Goal: Transaction & Acquisition: Purchase product/service

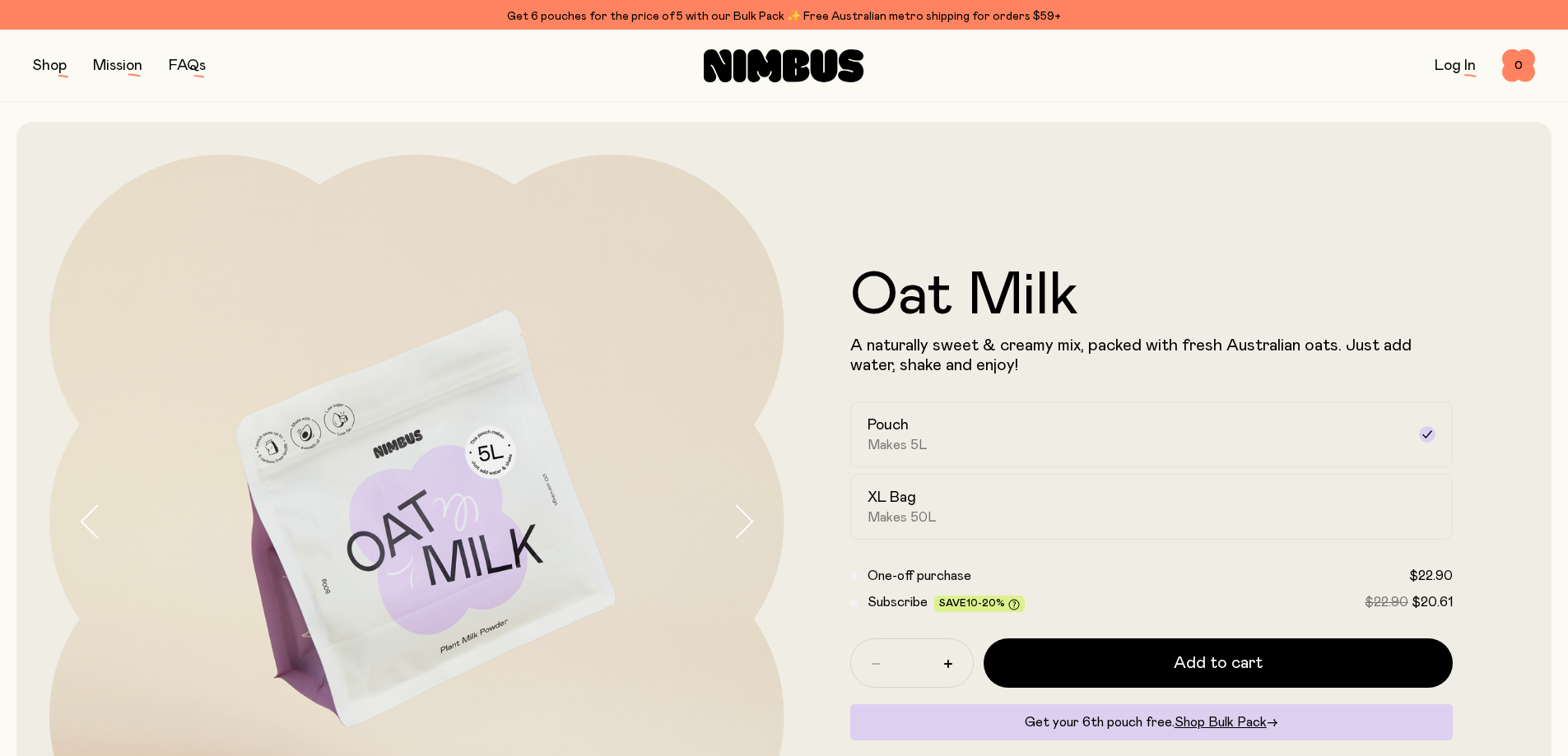
click at [34, 64] on button "button" at bounding box center [50, 66] width 34 height 23
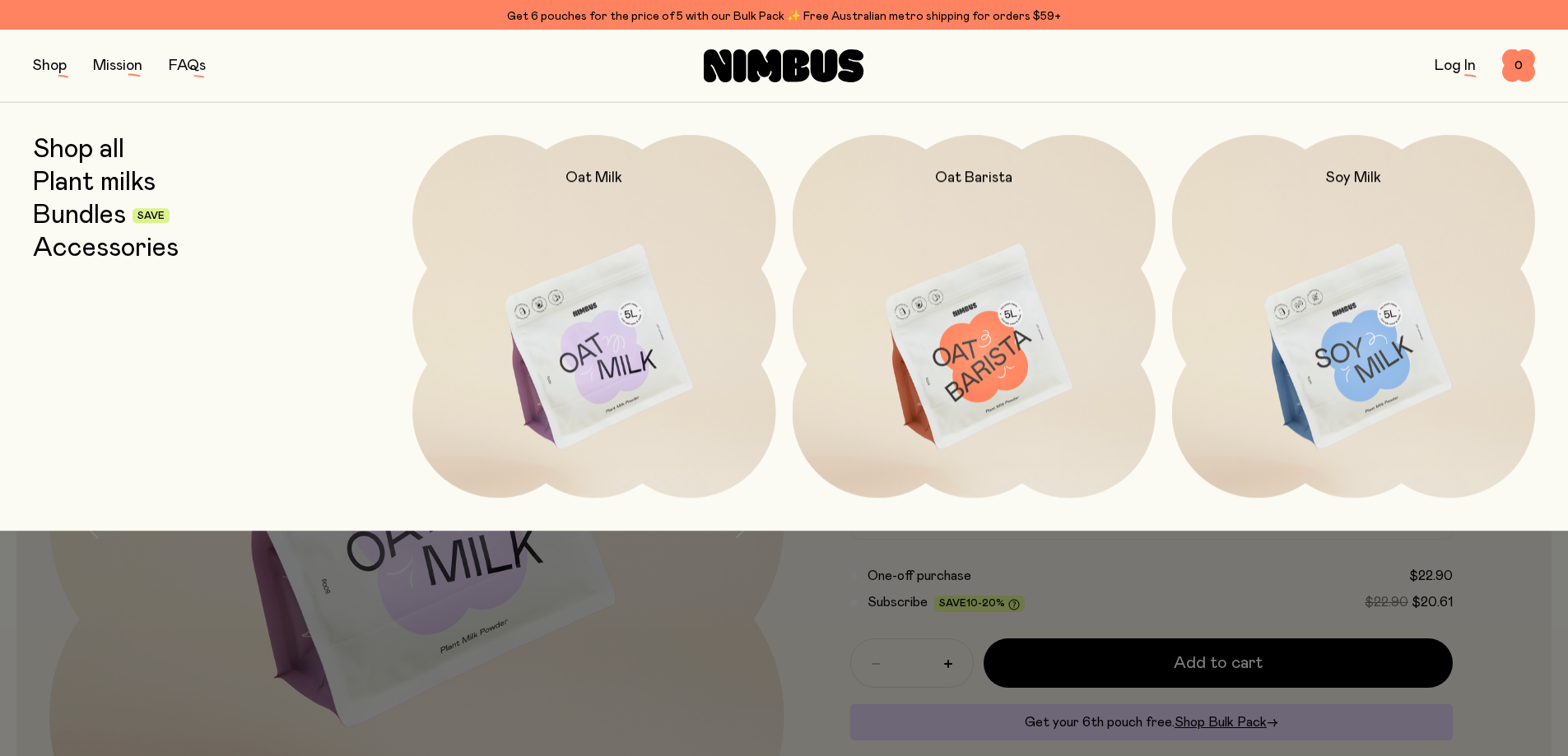
click at [104, 205] on link "Bundles" at bounding box center [79, 216] width 93 height 29
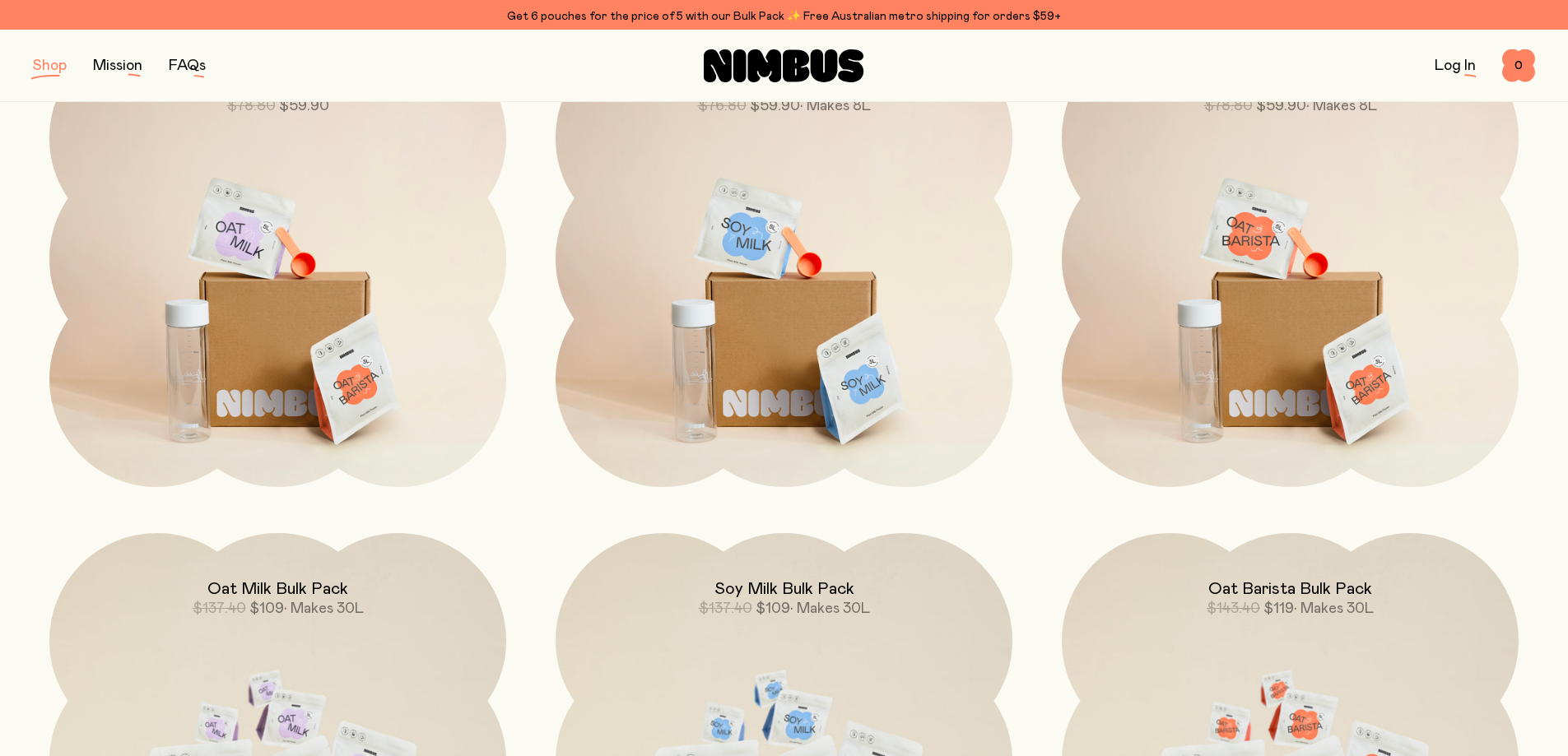
scroll to position [329, 0]
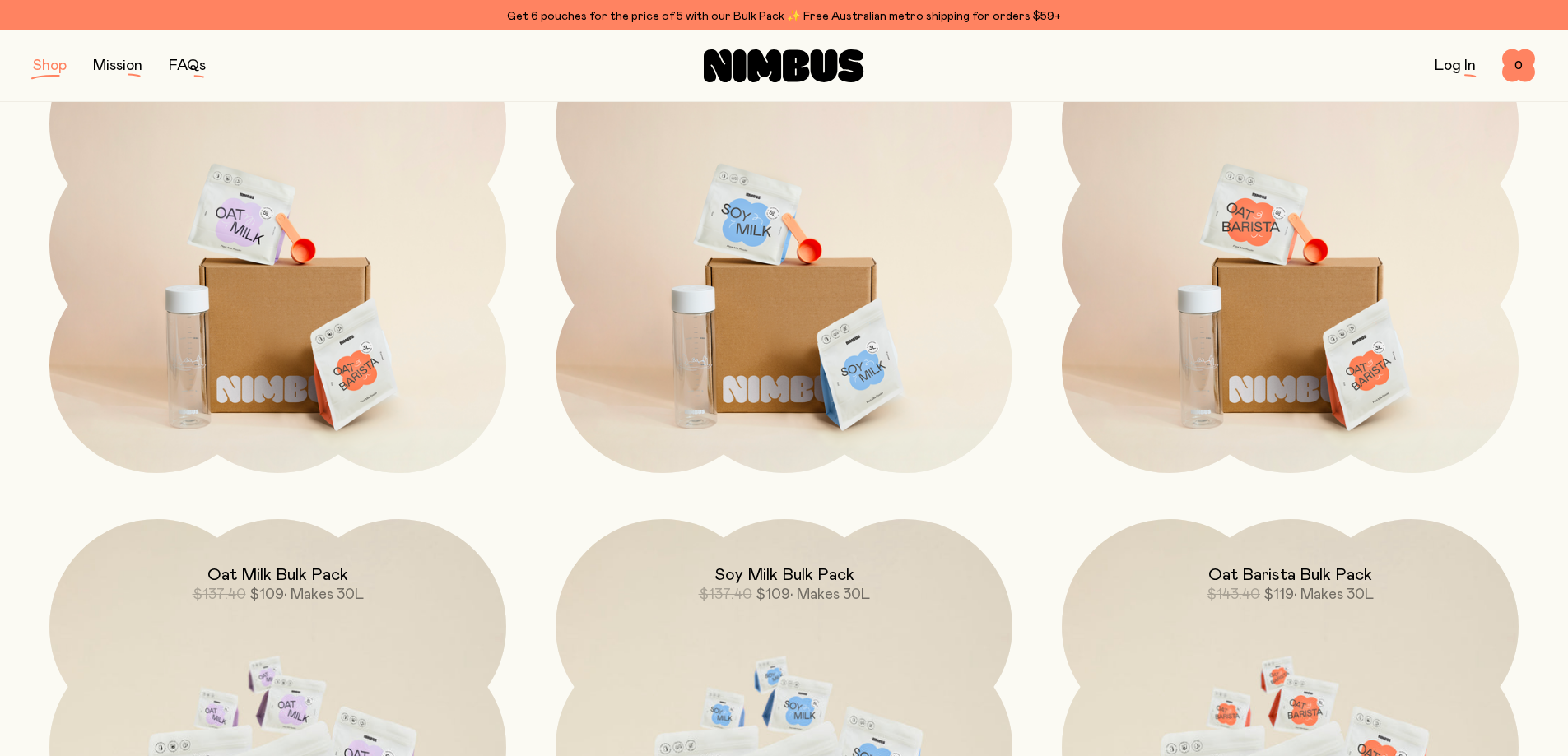
click at [205, 325] on img at bounding box center [278, 285] width 457 height 536
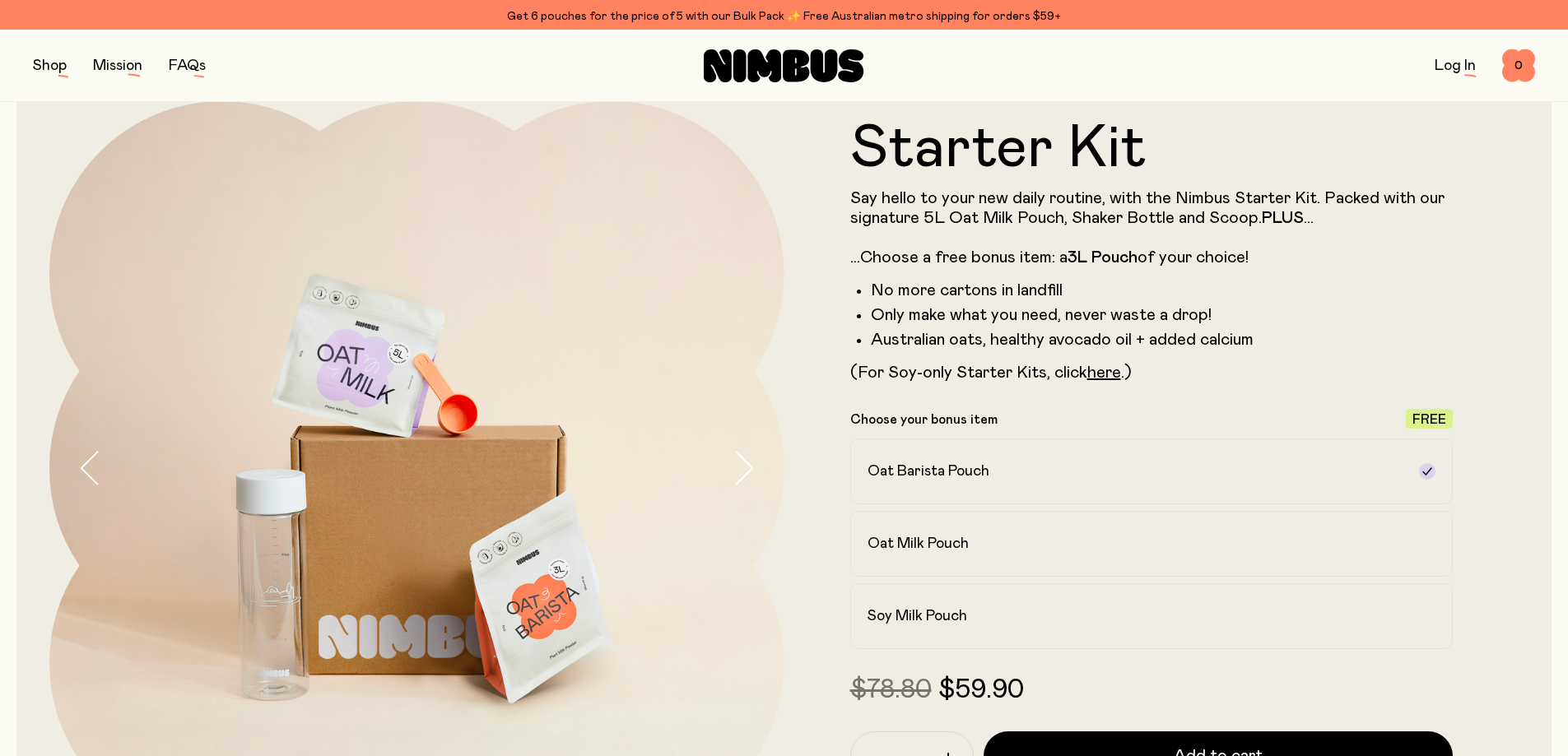
scroll to position [83, 0]
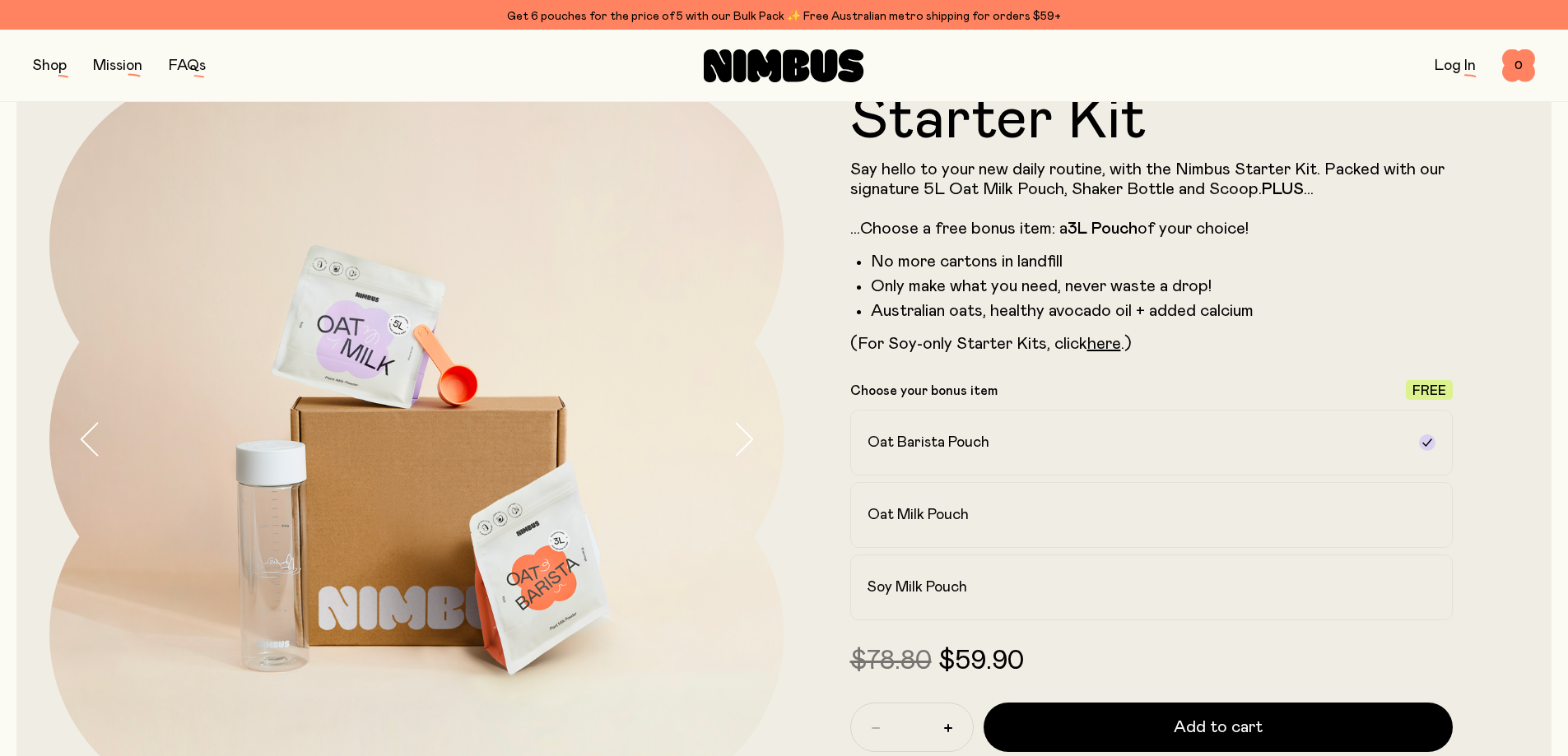
click at [1181, 703] on button "Add to cart" at bounding box center [1219, 727] width 470 height 50
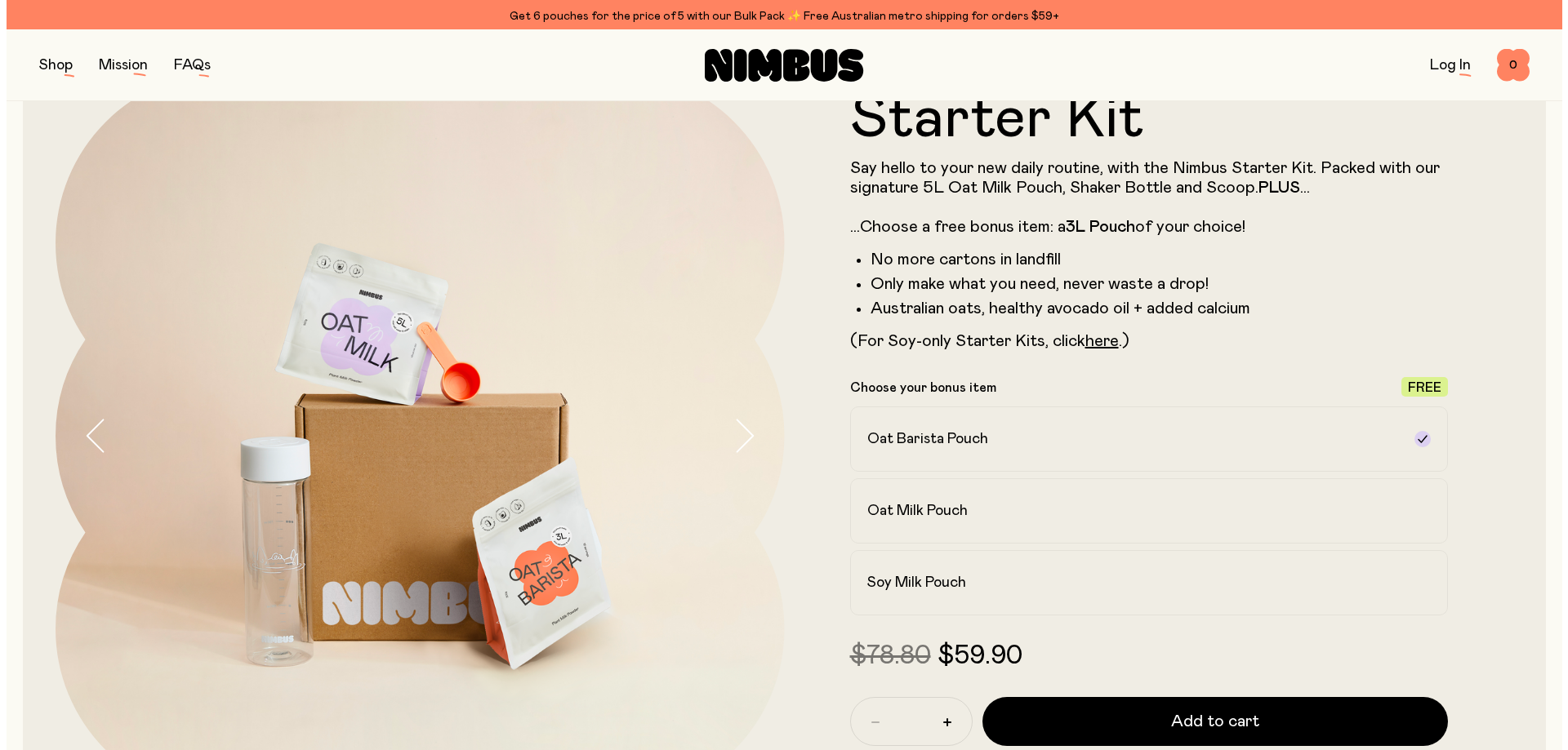
scroll to position [0, 0]
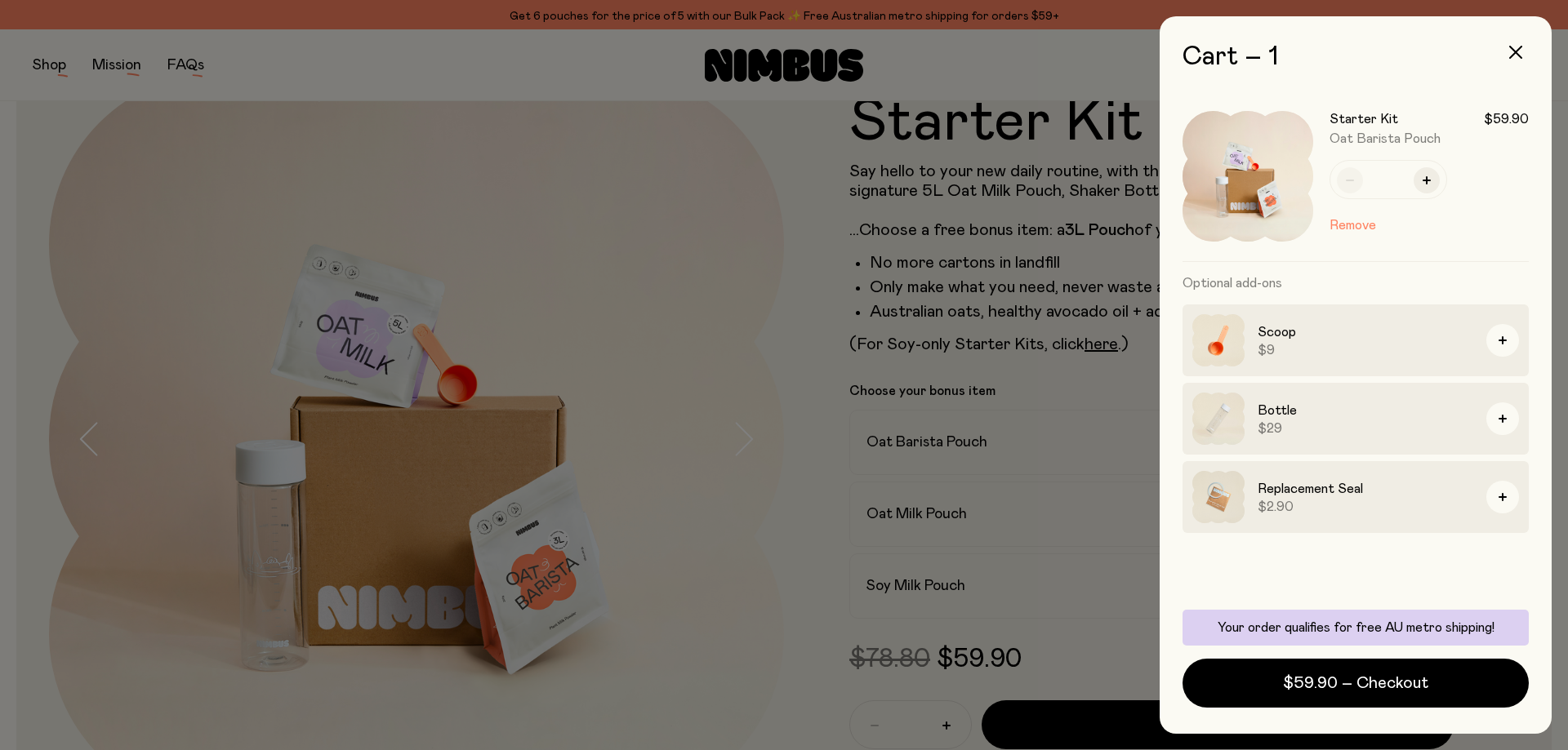
click at [769, 541] on div at bounding box center [784, 375] width 1568 height 750
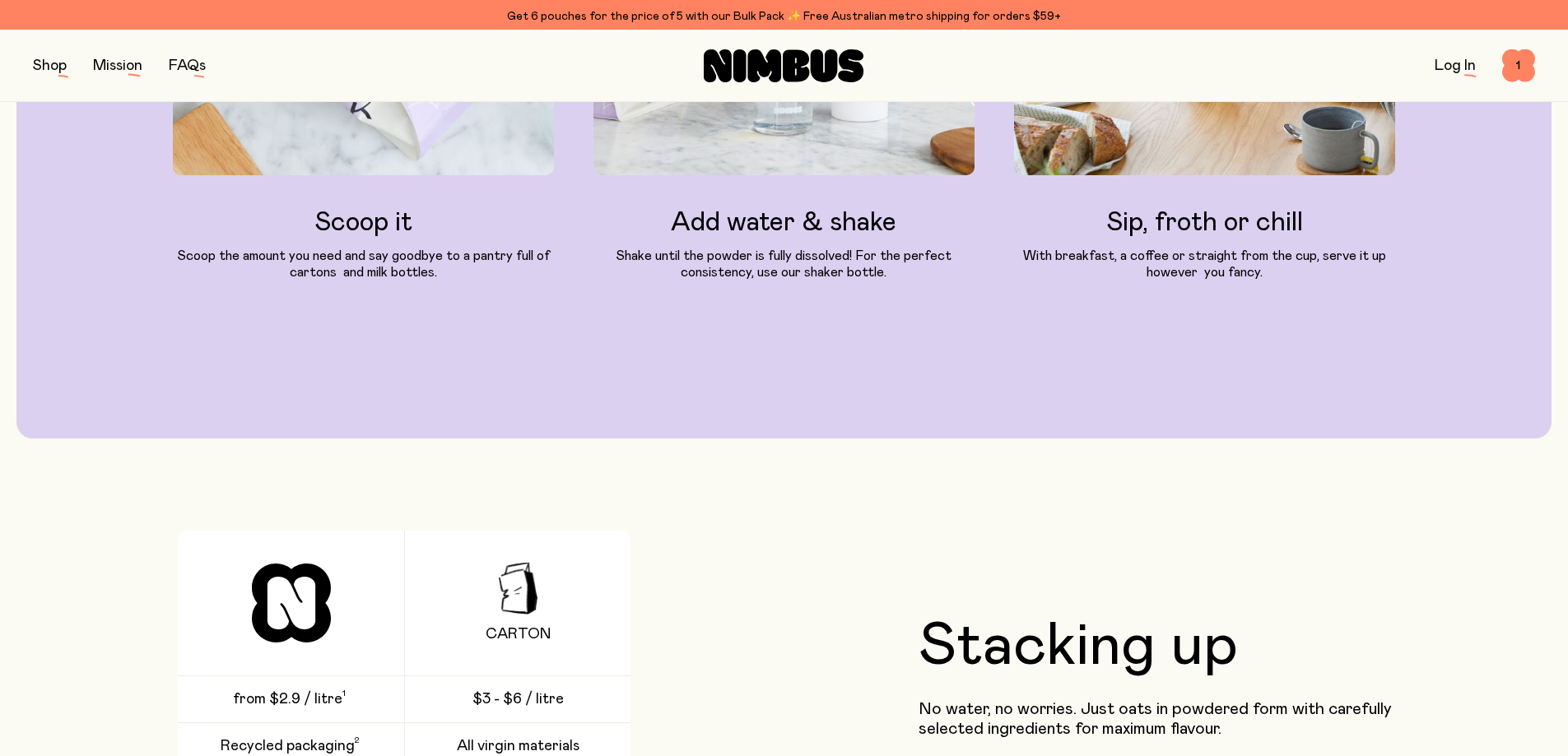
scroll to position [3786, 0]
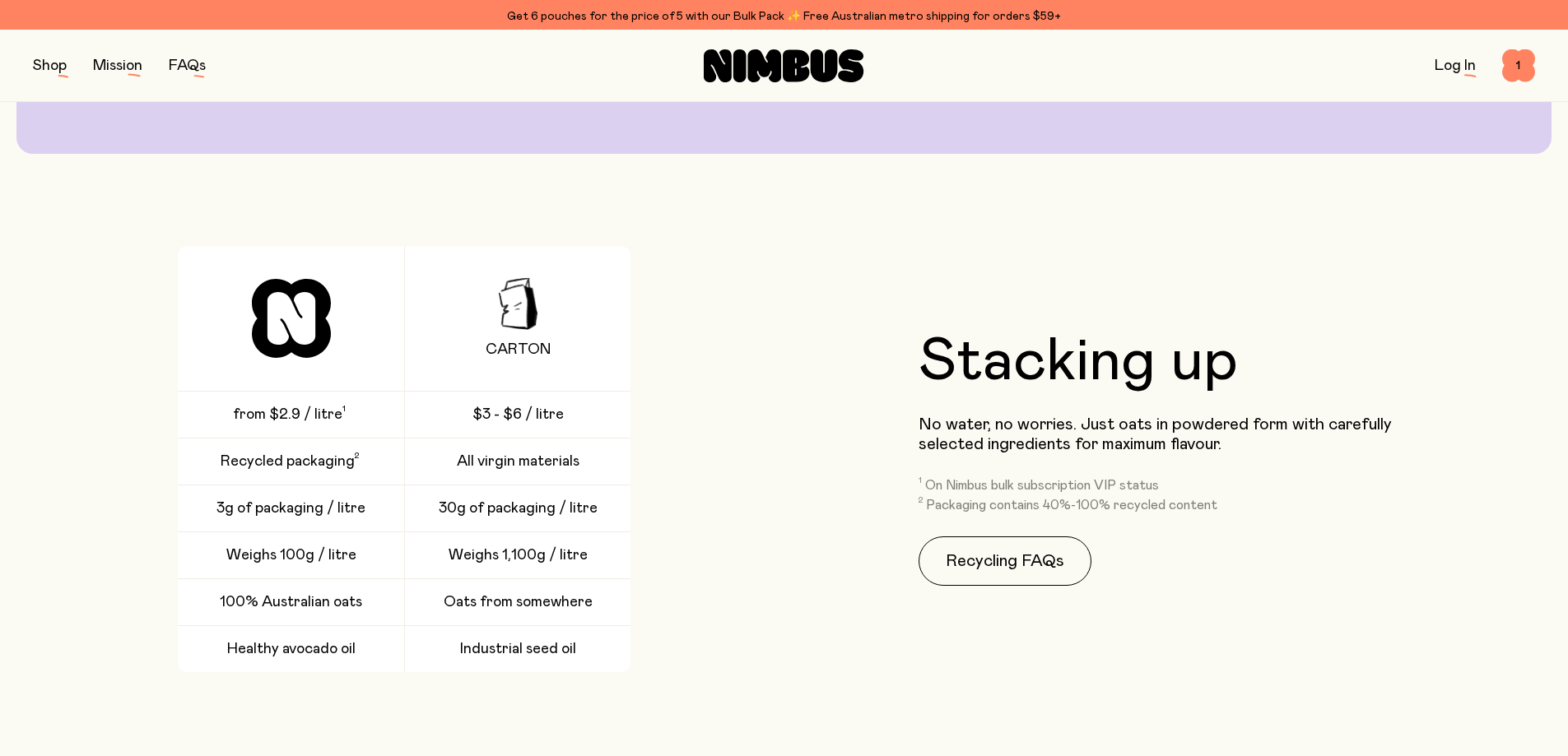
click at [33, 67] on button "button" at bounding box center [50, 66] width 34 height 23
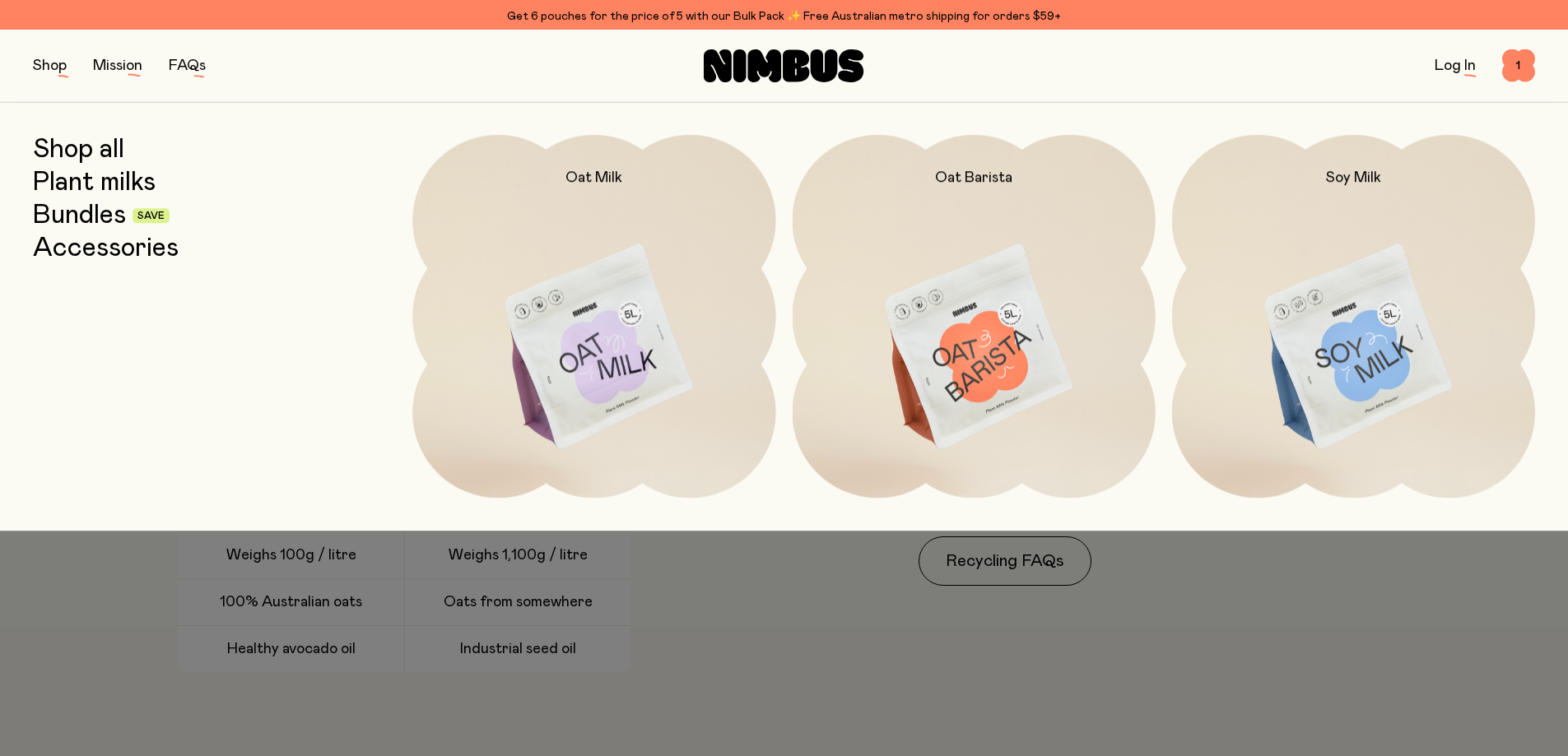
click at [45, 242] on link "Accessories" at bounding box center [105, 248] width 146 height 29
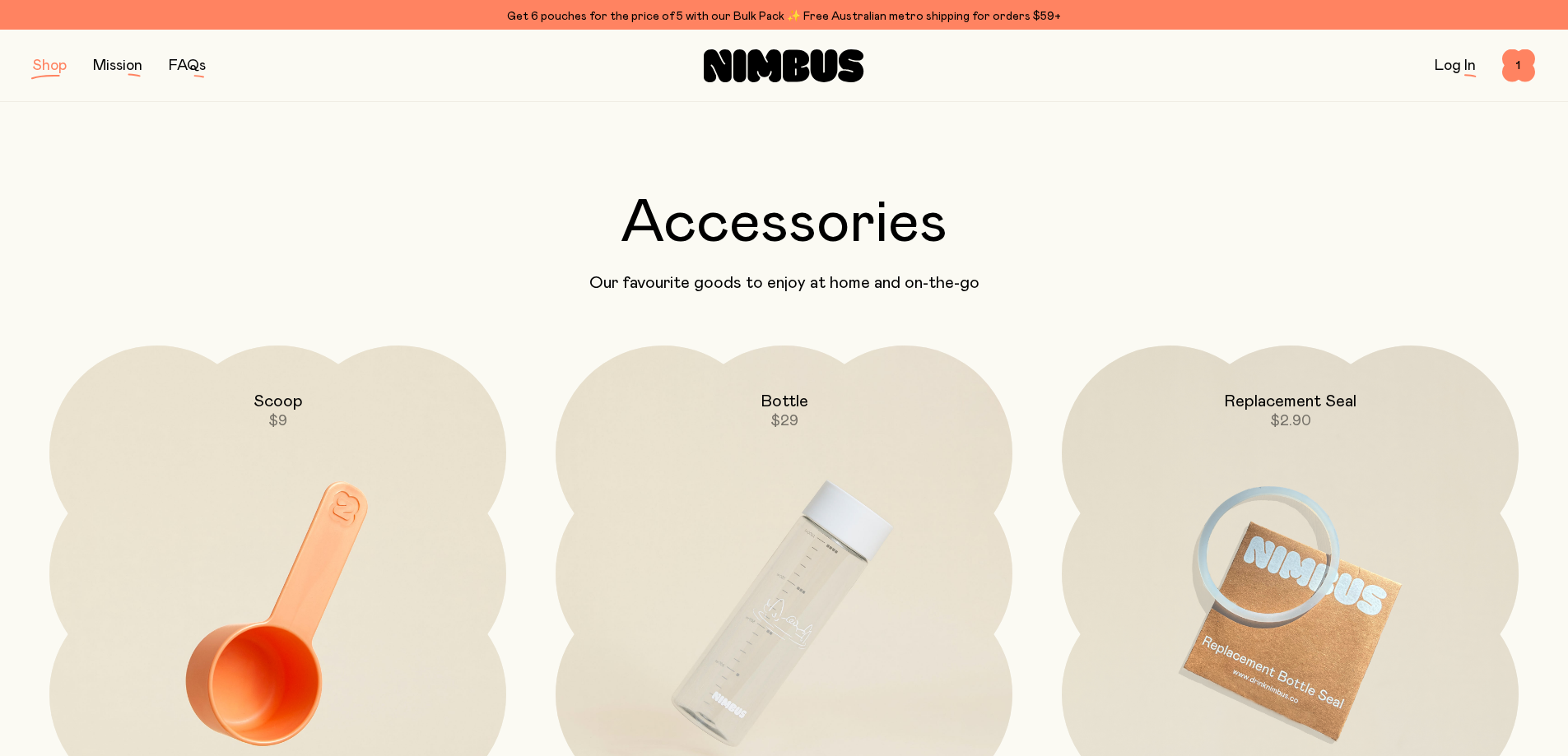
click at [33, 69] on button "button" at bounding box center [50, 66] width 34 height 23
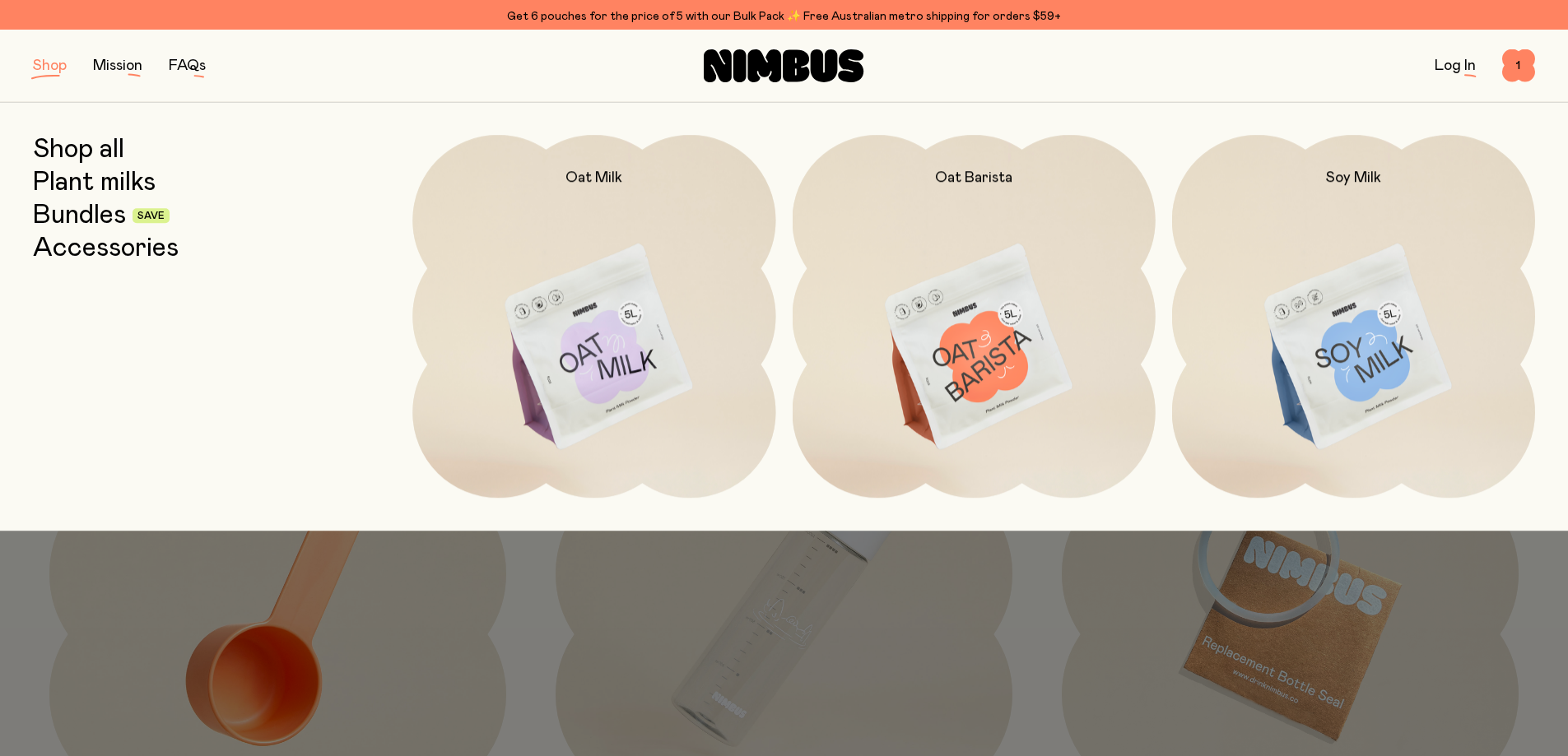
click at [75, 178] on link "Plant milks" at bounding box center [94, 182] width 123 height 29
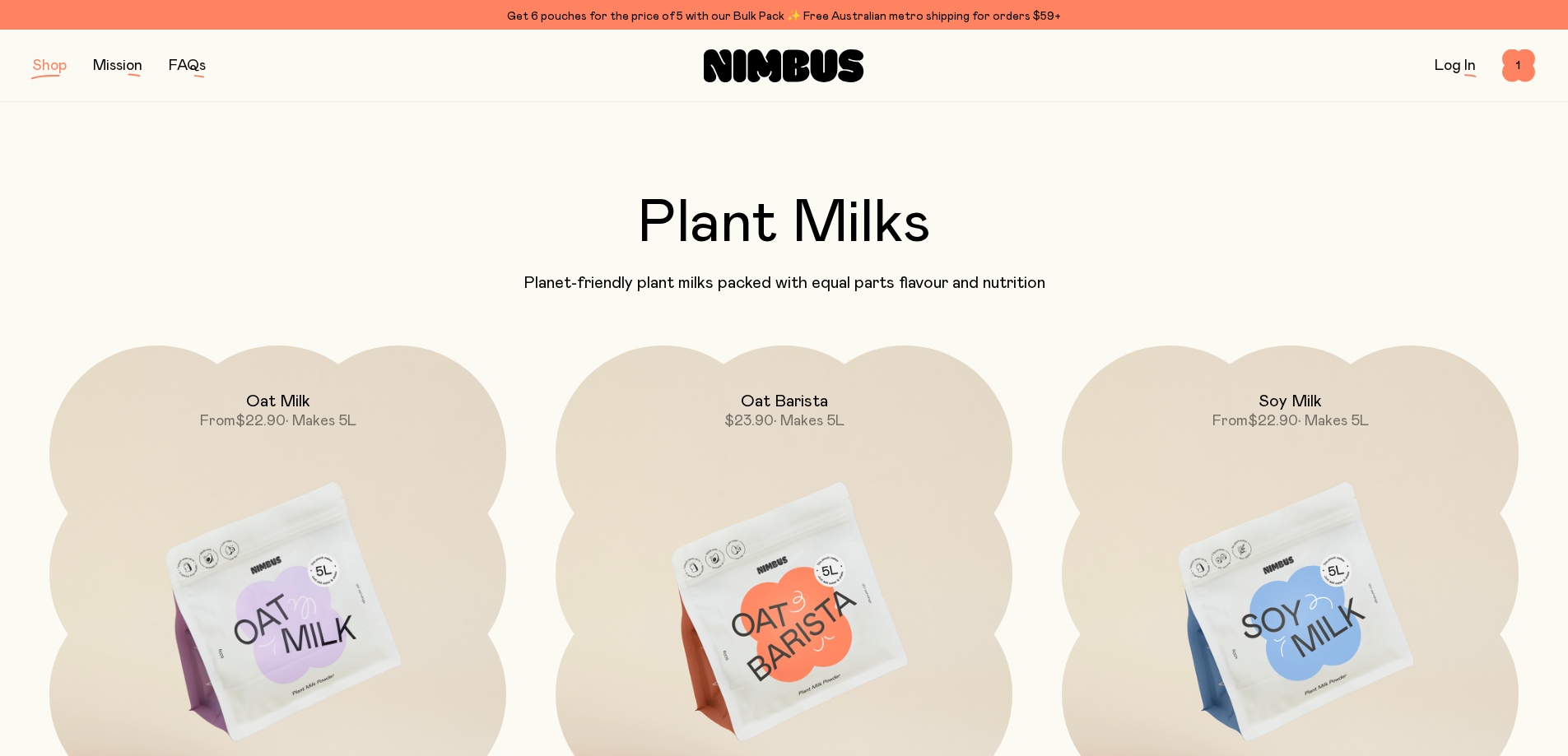
click at [37, 65] on button "button" at bounding box center [50, 66] width 34 height 23
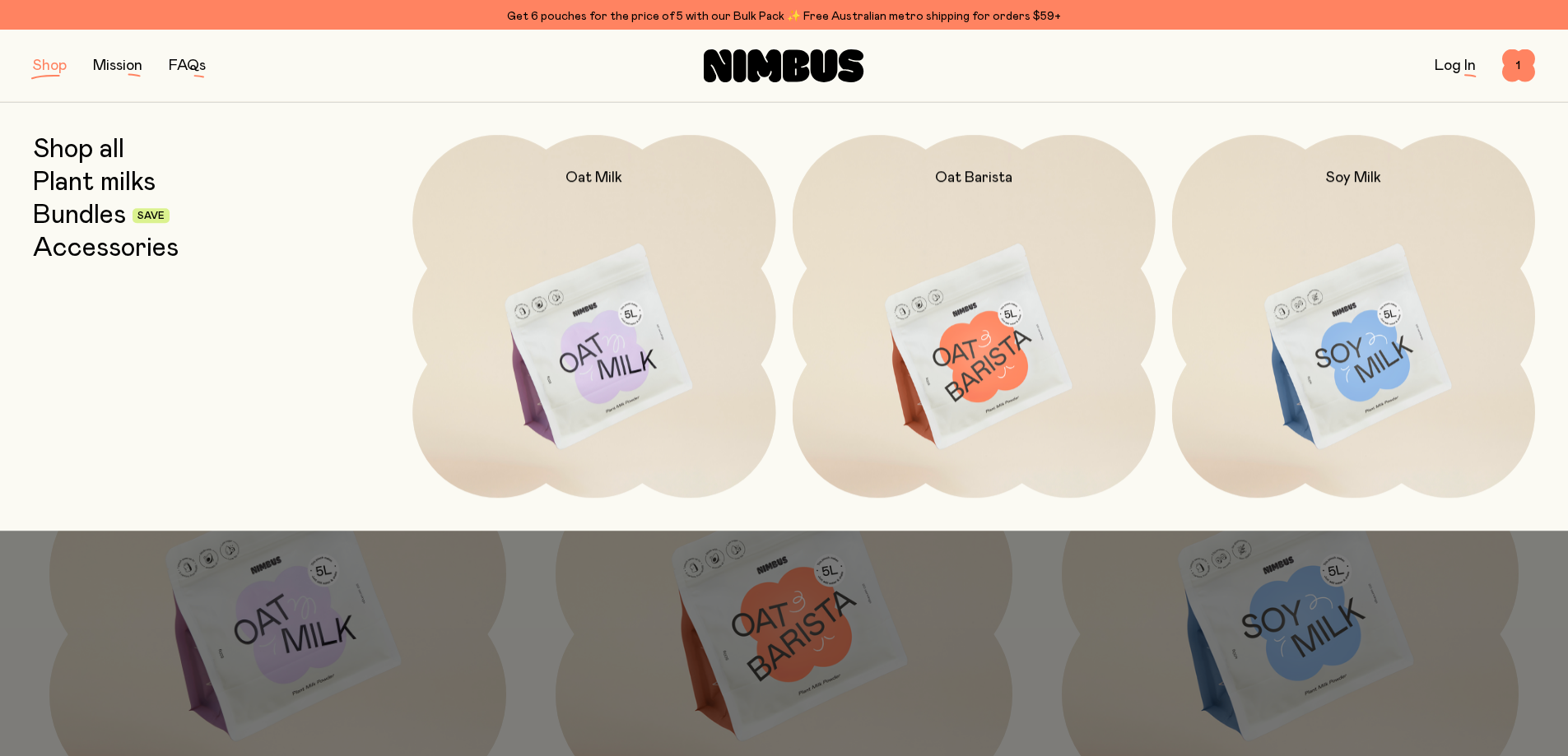
click at [78, 151] on link "Shop all" at bounding box center [78, 149] width 92 height 29
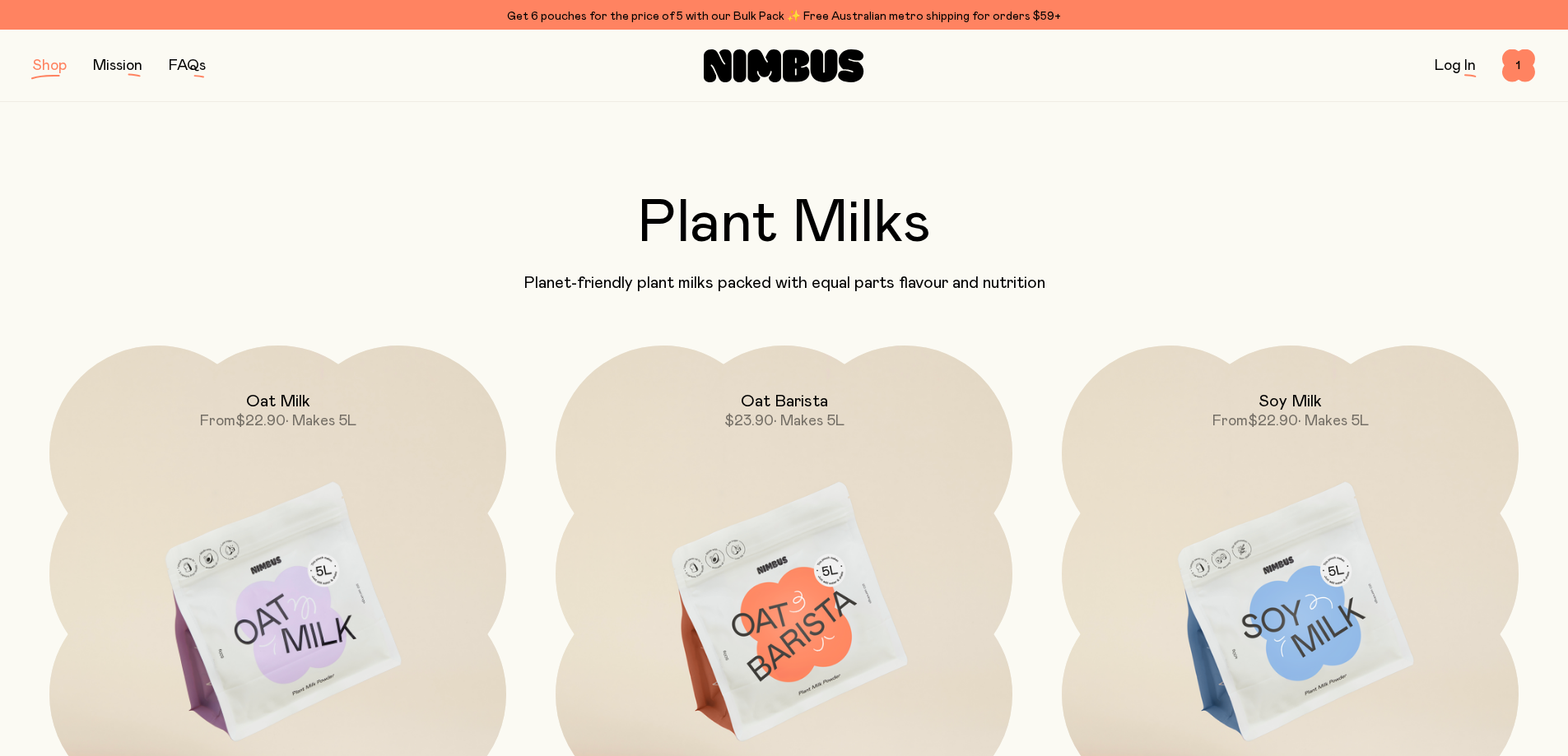
click at [1520, 69] on span "1" at bounding box center [1518, 66] width 33 height 33
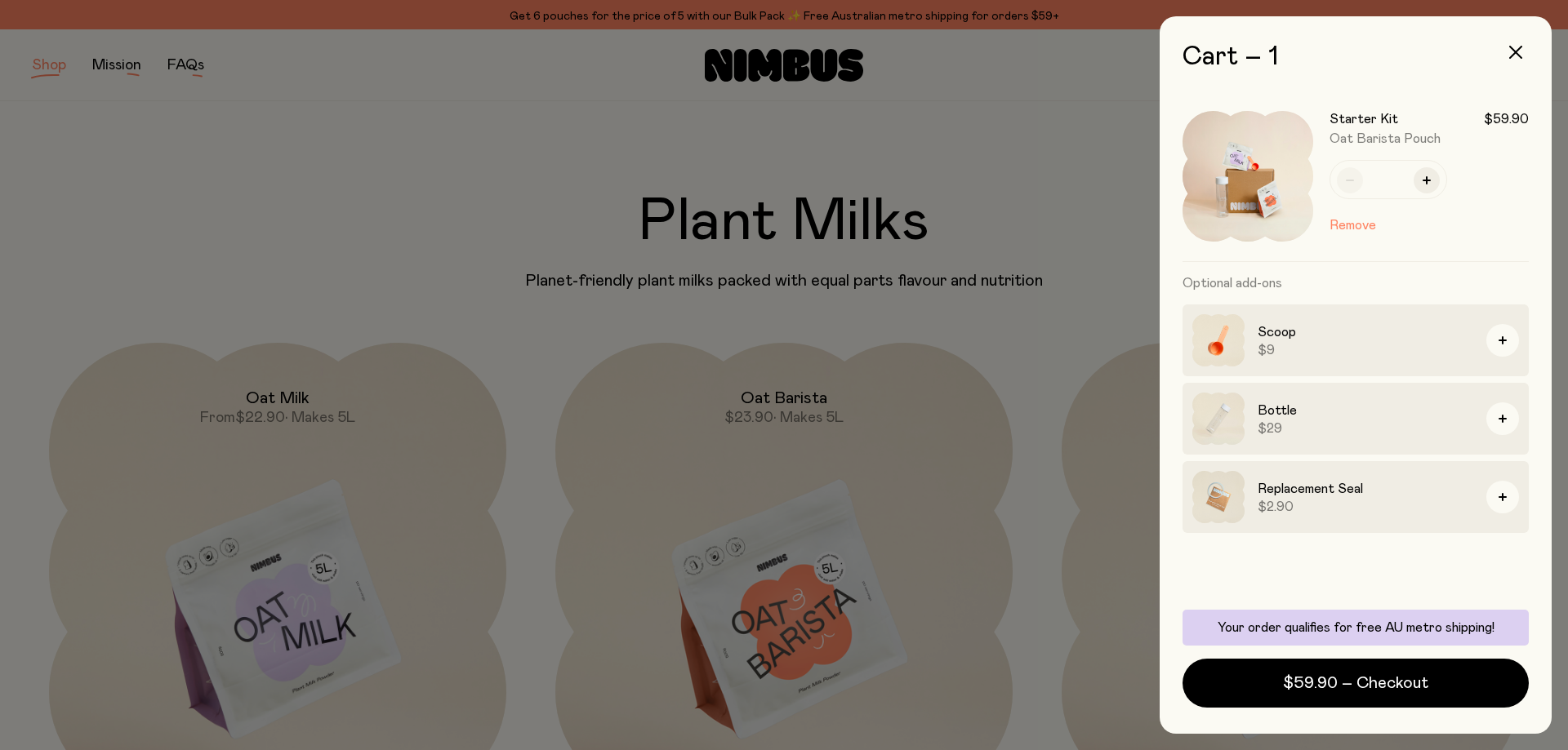
click at [1389, 692] on span "$59.90 – Checkout" at bounding box center [1356, 683] width 145 height 23
